Goal: Transaction & Acquisition: Purchase product/service

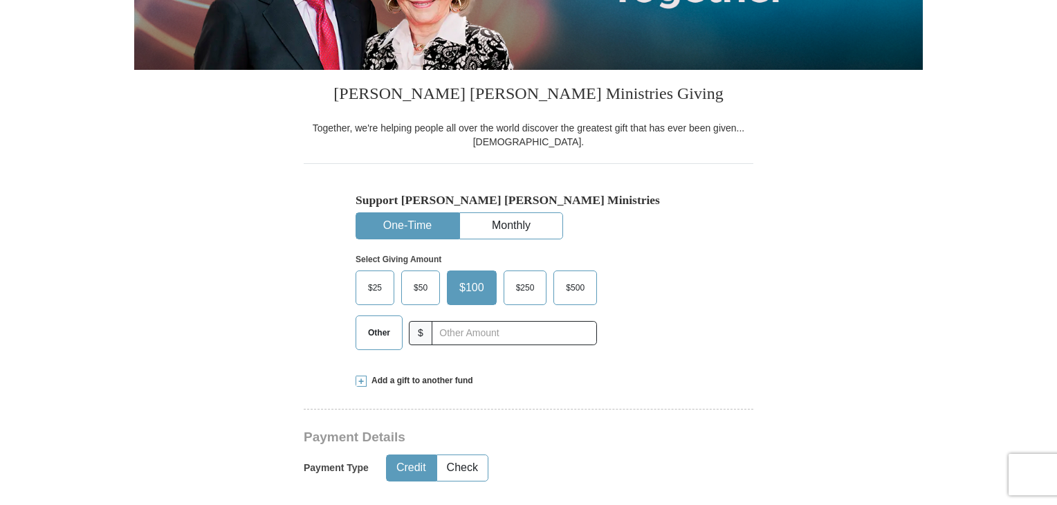
scroll to position [346, 0]
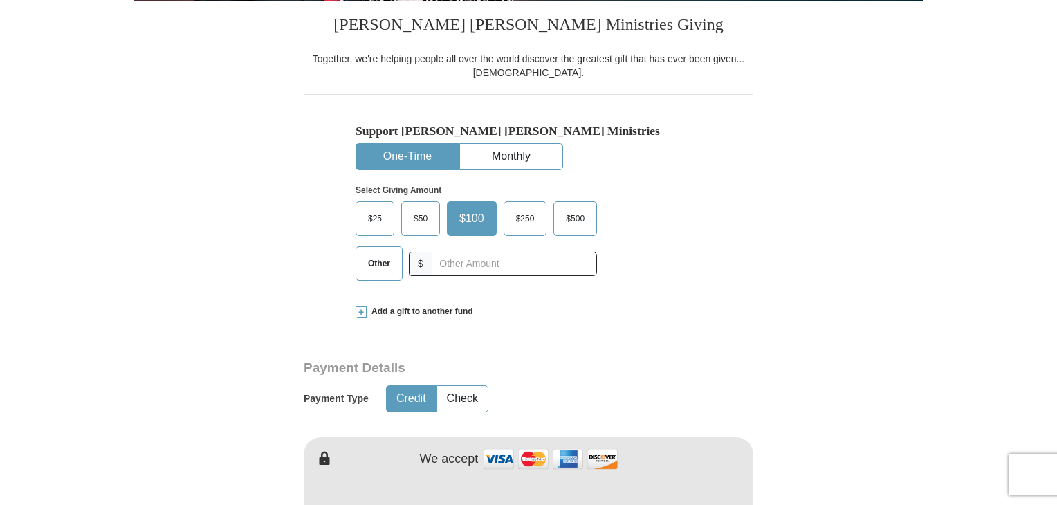
click at [416, 217] on span "$50" at bounding box center [421, 218] width 28 height 21
click at [0, 0] on input "$50" at bounding box center [0, 0] width 0 height 0
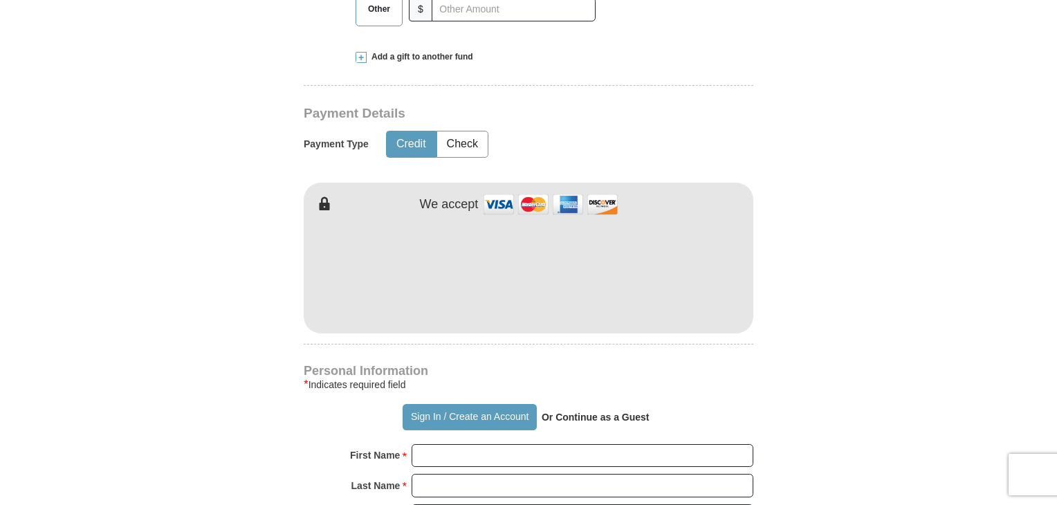
scroll to position [622, 0]
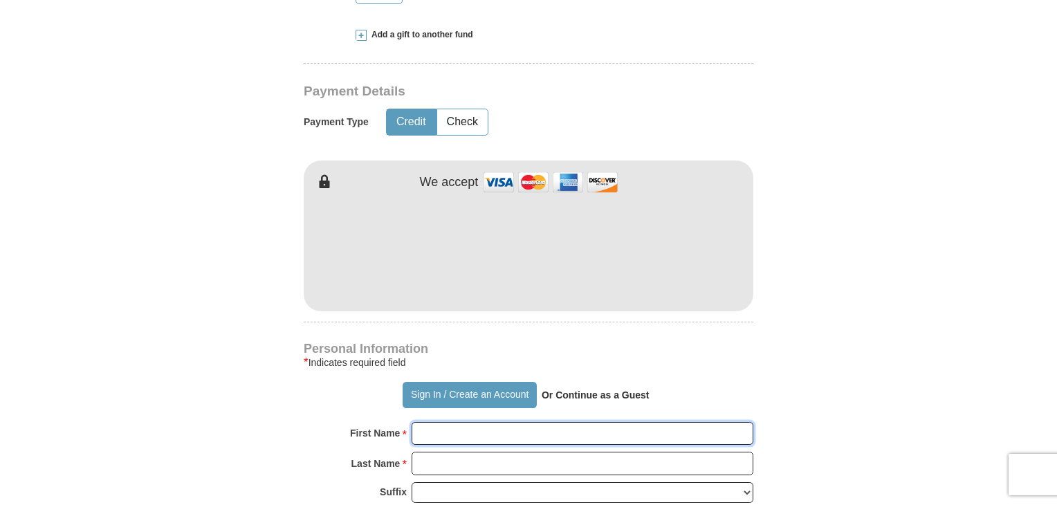
type input "[PERSON_NAME]"
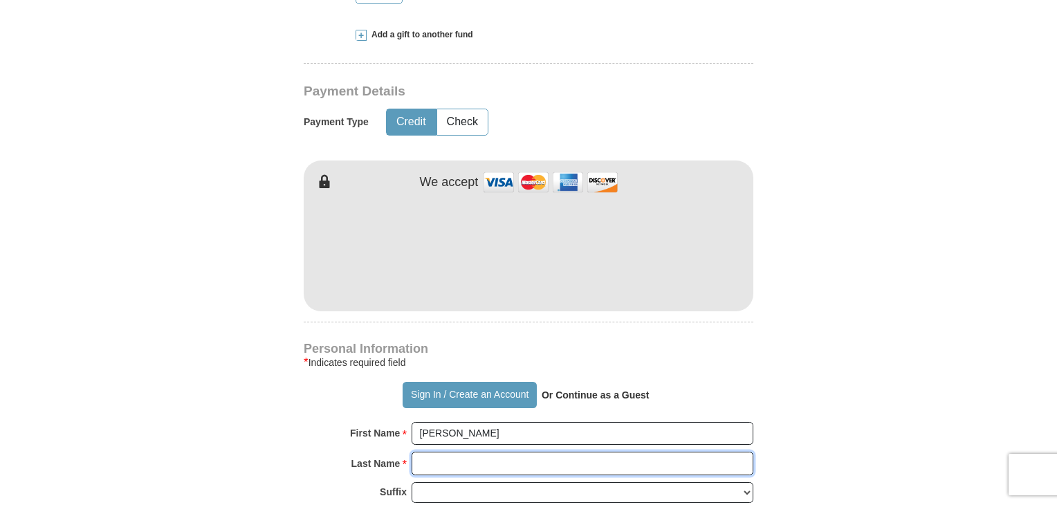
type input "[PERSON_NAME]"
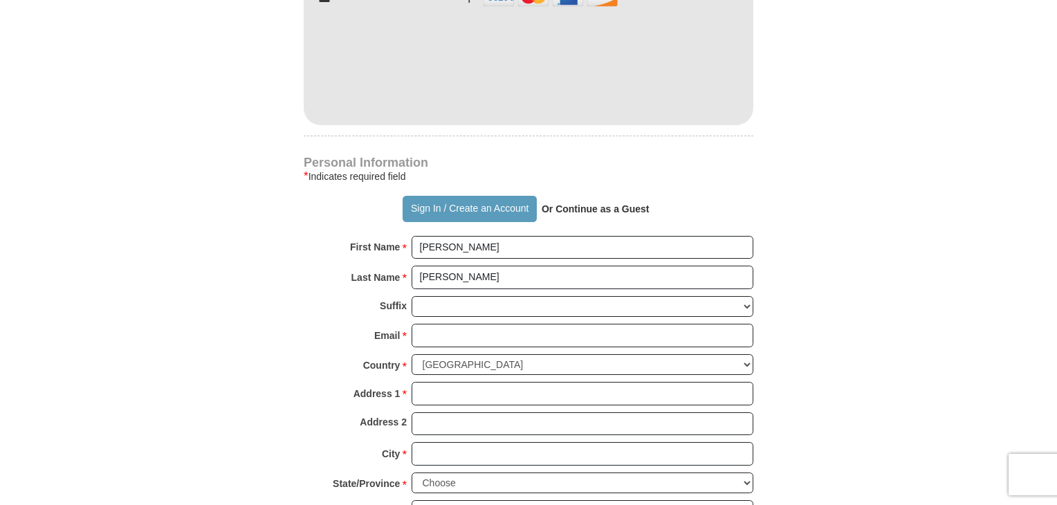
scroll to position [830, 0]
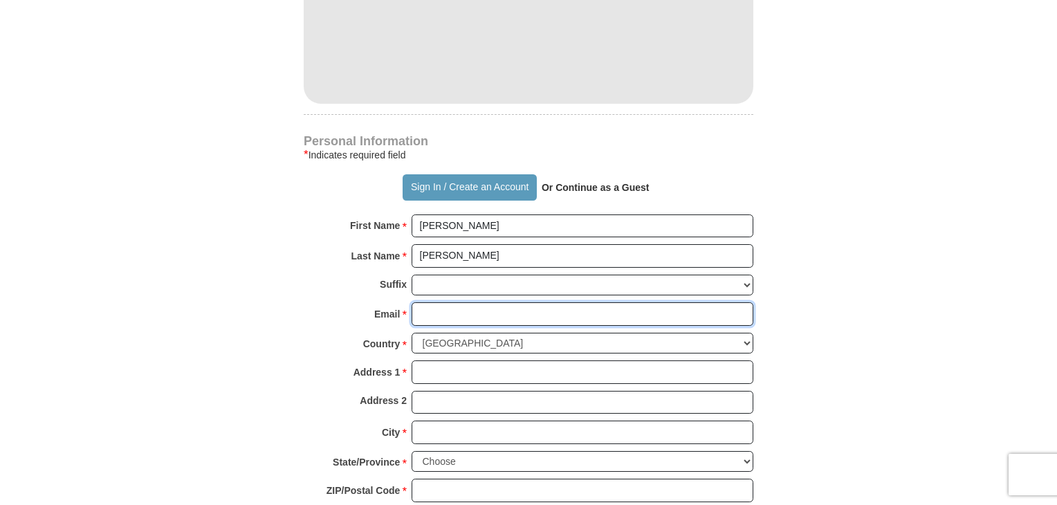
click at [436, 311] on input "Email *" at bounding box center [583, 314] width 342 height 24
type input "[EMAIL_ADDRESS][PERSON_NAME][DOMAIN_NAME]"
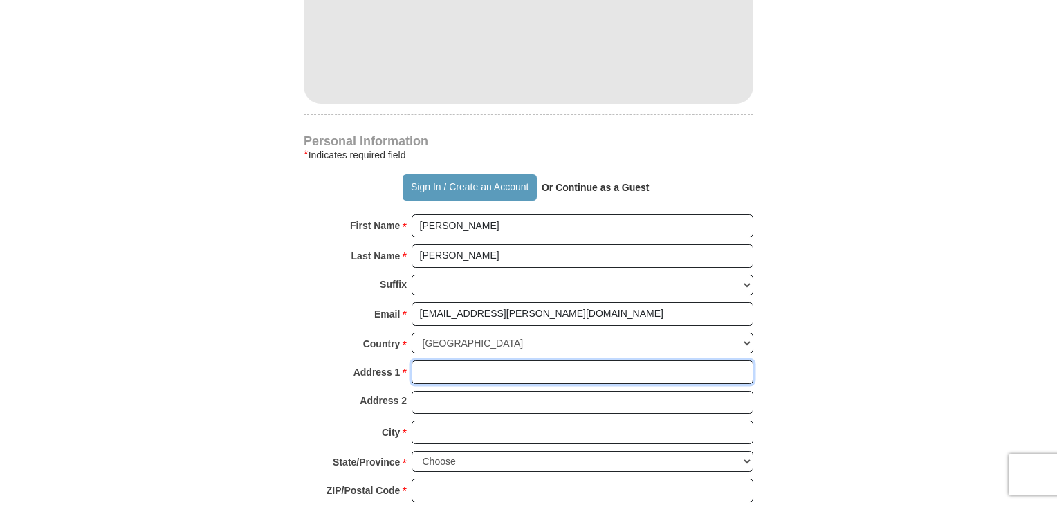
click at [445, 369] on input "Address 1 *" at bounding box center [583, 372] width 342 height 24
type input "300 OLYMPIAN DR"
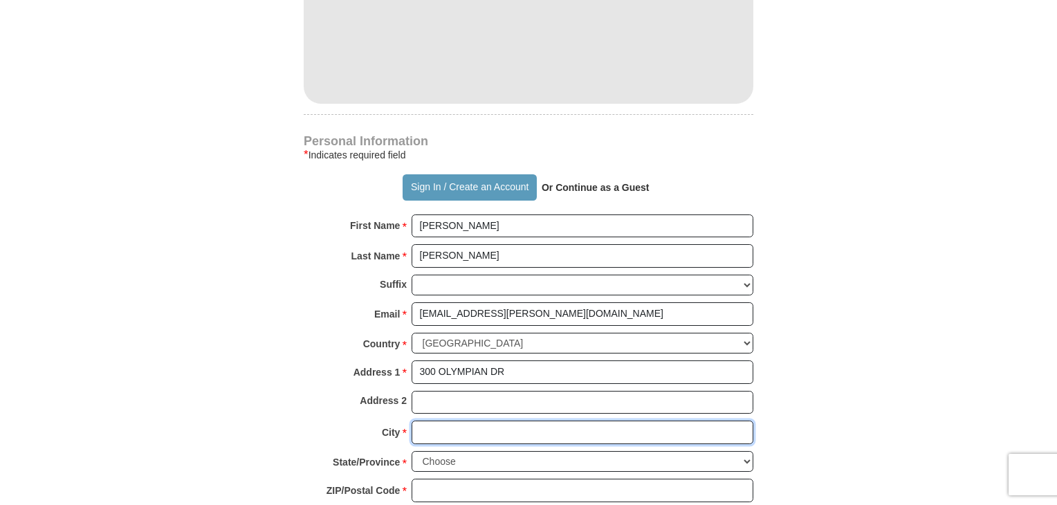
type input "ELLENWOOD"
select select "GA"
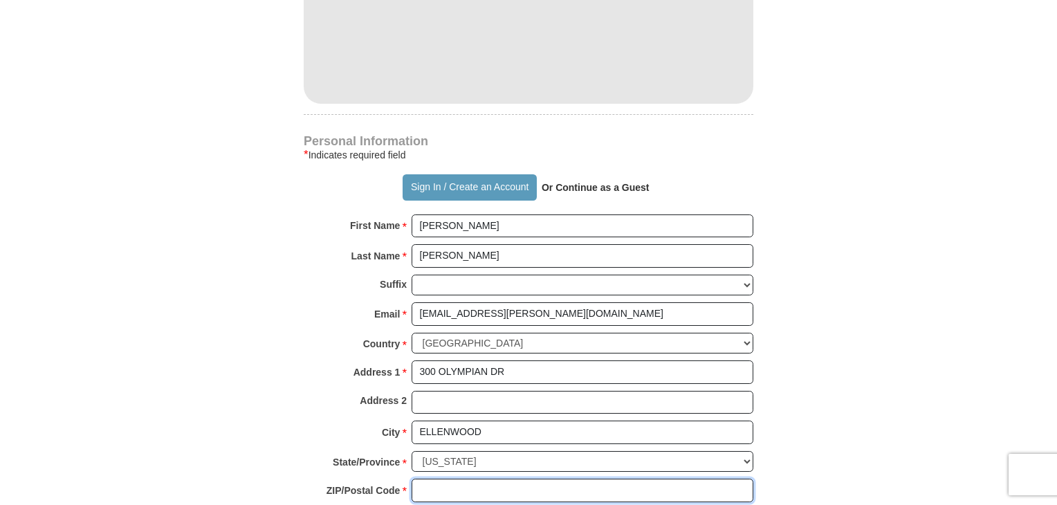
type input "30294"
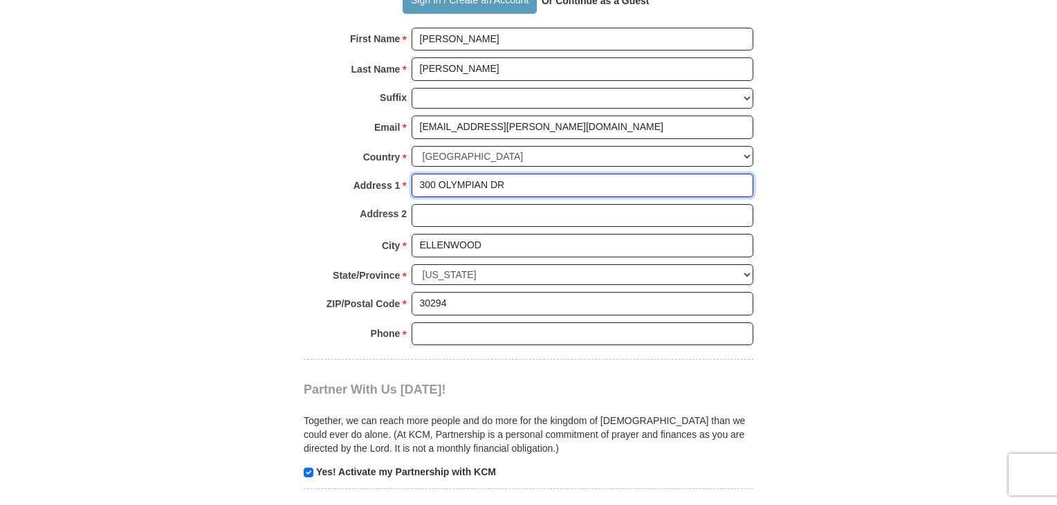
scroll to position [1037, 0]
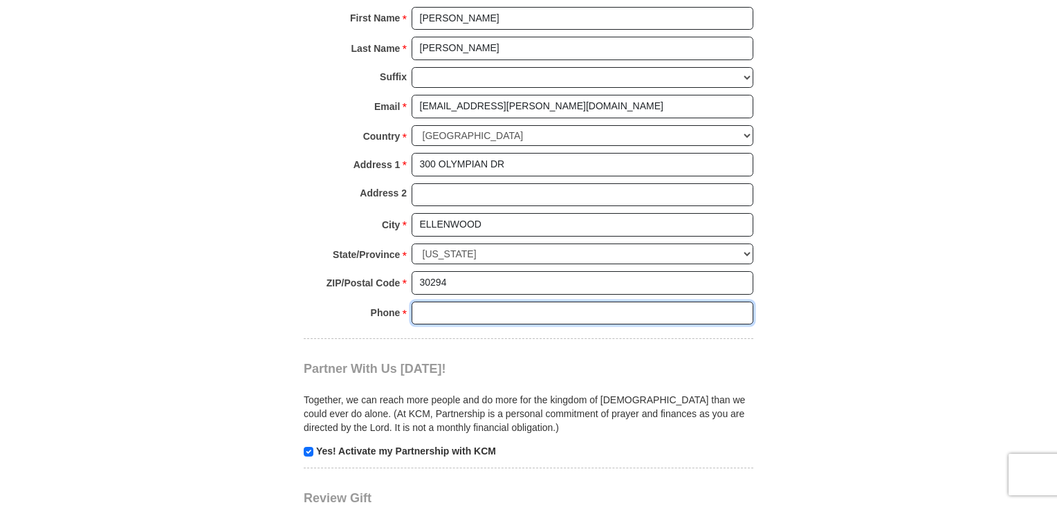
click at [451, 308] on input "Phone * *" at bounding box center [583, 314] width 342 height 24
type input "4045190529"
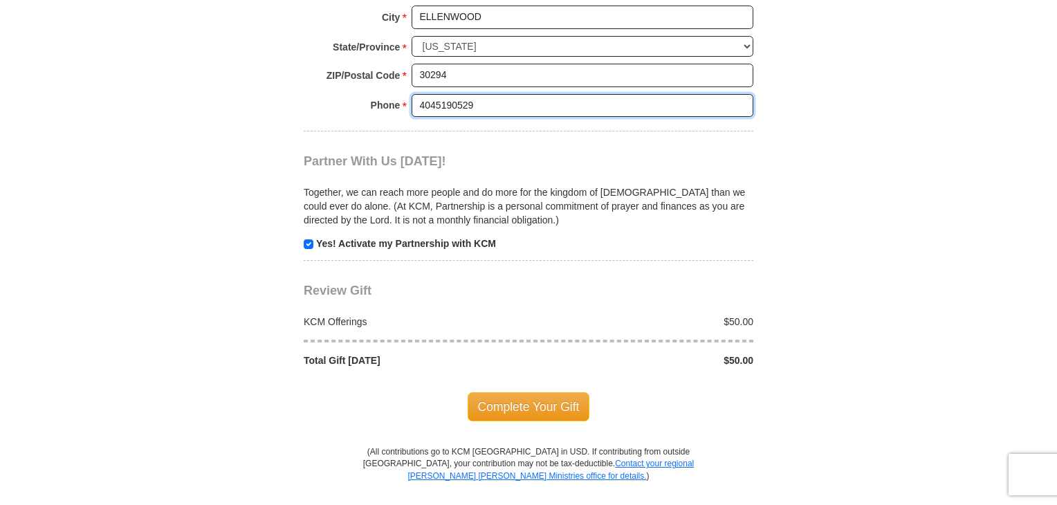
scroll to position [1314, 0]
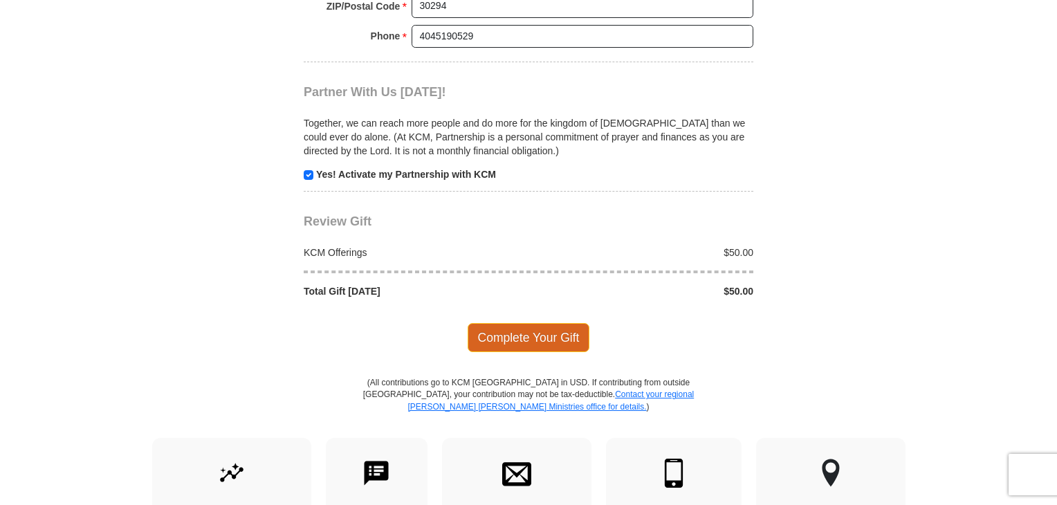
click at [528, 329] on span "Complete Your Gift" at bounding box center [529, 337] width 122 height 29
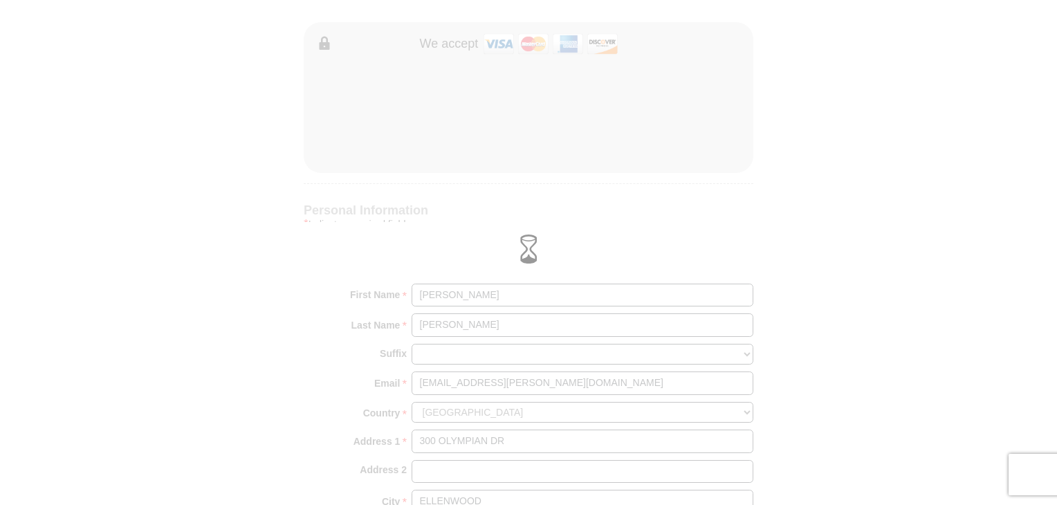
scroll to position [622, 0]
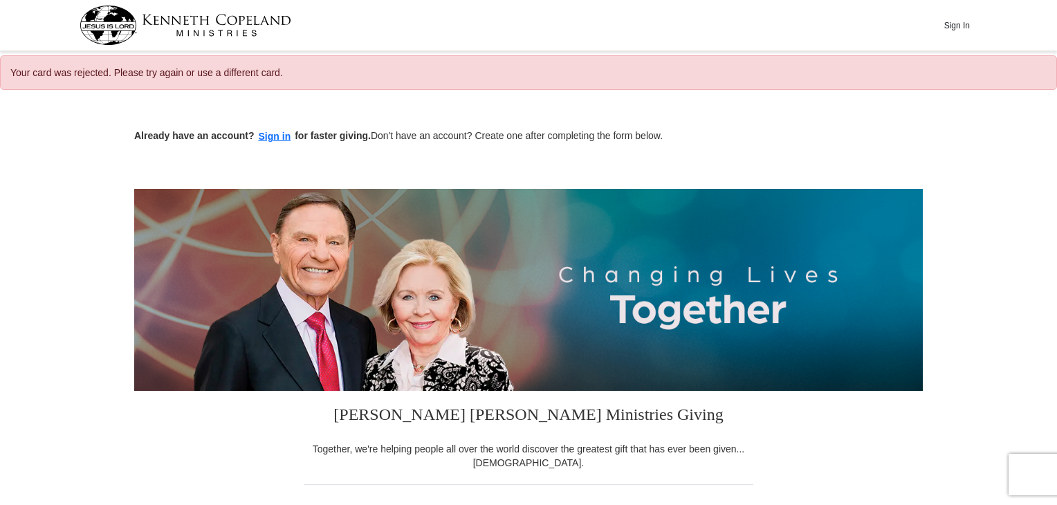
select select "GA"
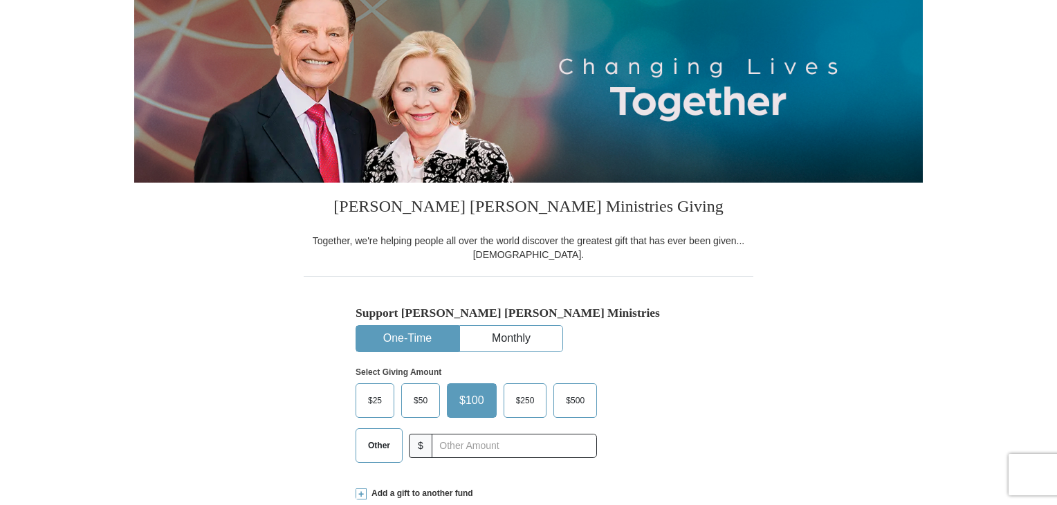
scroll to position [277, 0]
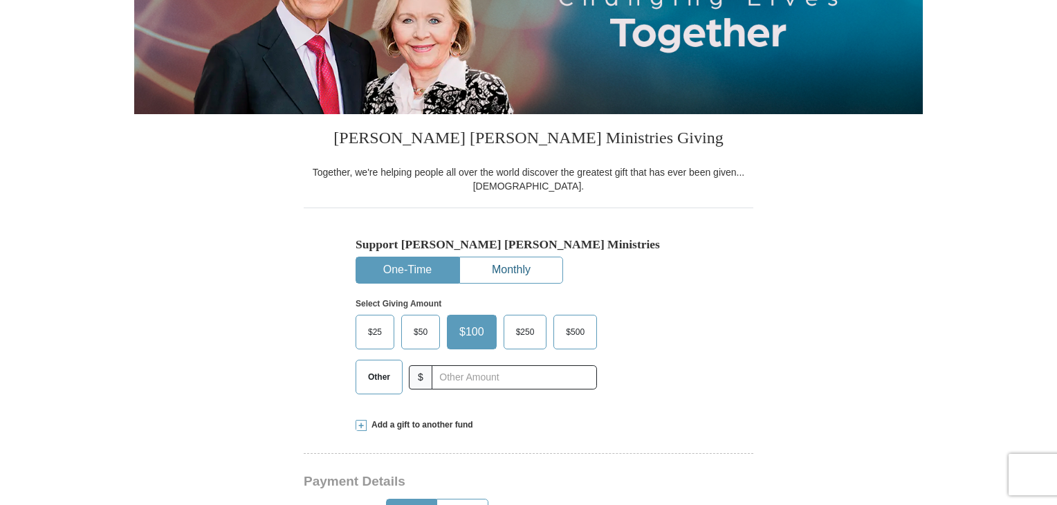
click at [524, 276] on button "Monthly" at bounding box center [511, 270] width 102 height 26
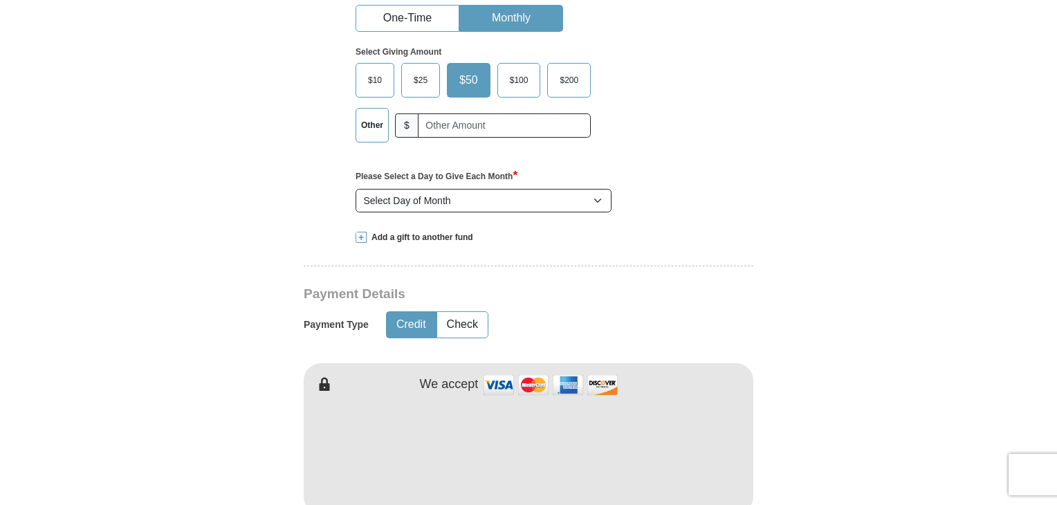
scroll to position [553, 0]
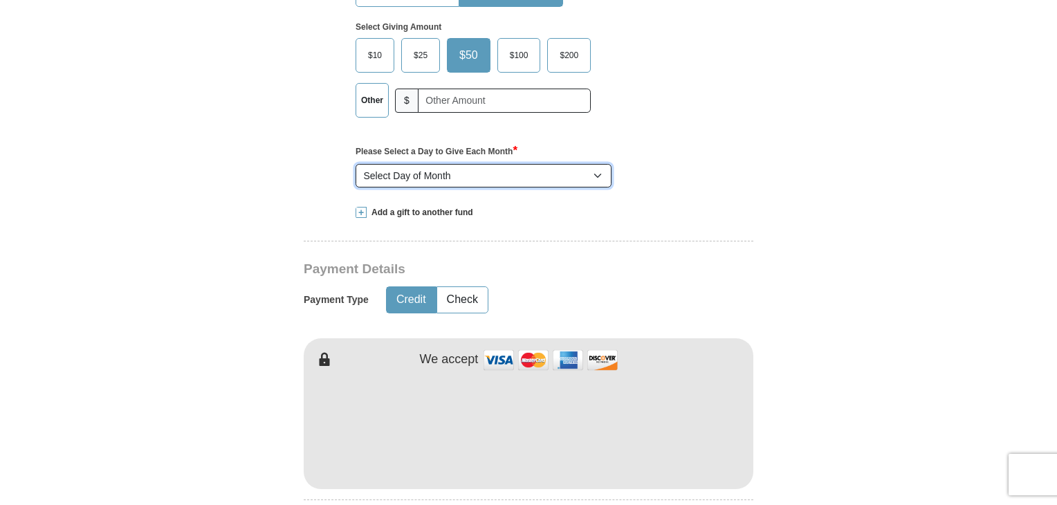
click at [600, 175] on select "Select Day of Month 1 2 3 4 5 6 7 8 9 10 11 12 13 14 15 16 17 18 19 20 21 22 23…" at bounding box center [483, 176] width 256 height 24
select select "17"
click at [355, 164] on select "Select Day of Month 1 2 3 4 5 6 7 8 9 10 11 12 13 14 15 16 17 18 19 20 21 22 23…" at bounding box center [483, 176] width 256 height 24
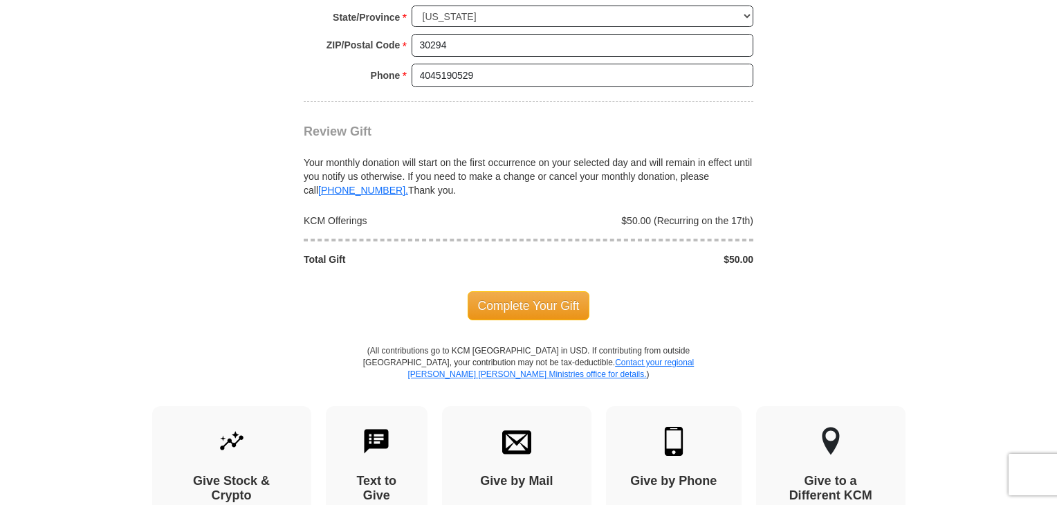
scroll to position [1452, 0]
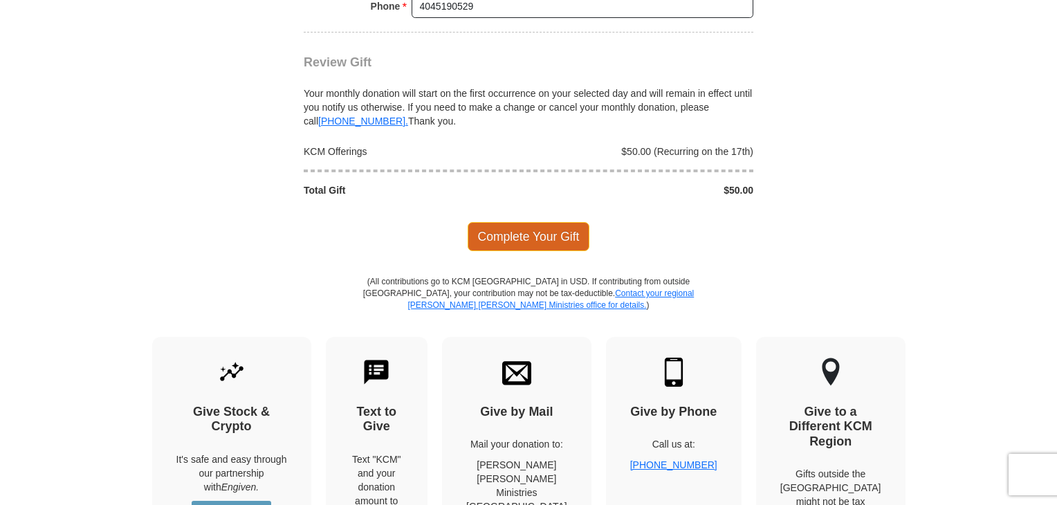
click at [535, 229] on span "Complete Your Gift" at bounding box center [529, 236] width 122 height 29
